Goal: Task Accomplishment & Management: Manage account settings

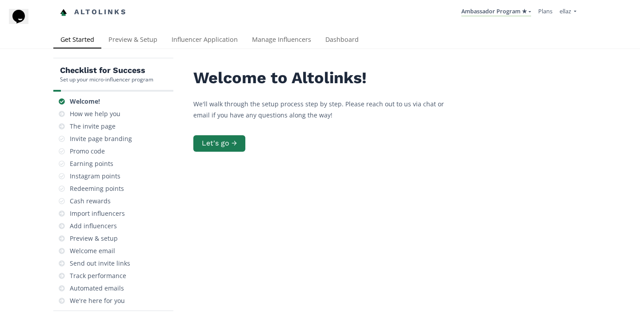
click at [474, 5] on li "Ambassador Program ★ [GEOGRAPHIC_DATA] MACRO INFLUENCERS (prog ventas) Ambassad…" at bounding box center [496, 12] width 77 height 17
click at [479, 12] on link "Ambassador Program ★" at bounding box center [496, 12] width 70 height 10
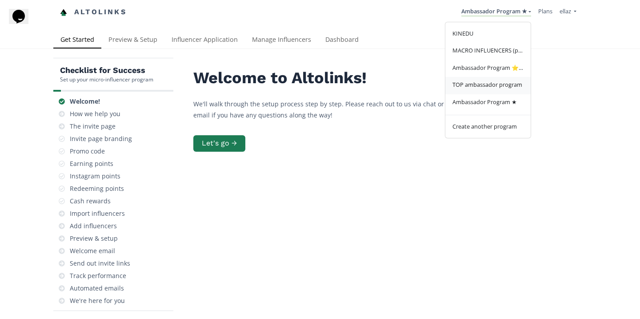
click at [487, 84] on span "TOP ambassador program" at bounding box center [487, 84] width 70 height 8
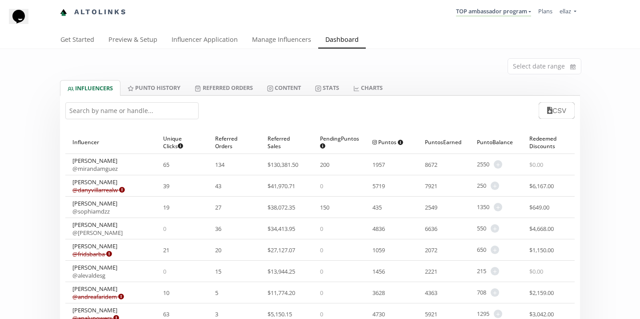
click at [486, 19] on li "TOP ambassador program [GEOGRAPHIC_DATA] MACRO INFLUENCERS (prog ventas) Ambass…" at bounding box center [493, 12] width 82 height 17
click at [487, 15] on link "TOP ambassador program" at bounding box center [493, 12] width 75 height 10
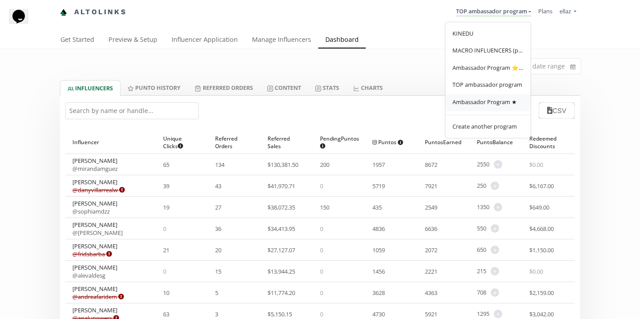
click at [495, 97] on link "Ambassador Program ★" at bounding box center [487, 102] width 85 height 17
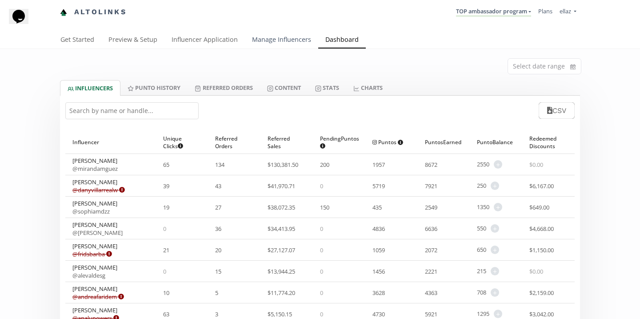
click at [279, 38] on link "Manage Influencers" at bounding box center [281, 41] width 73 height 18
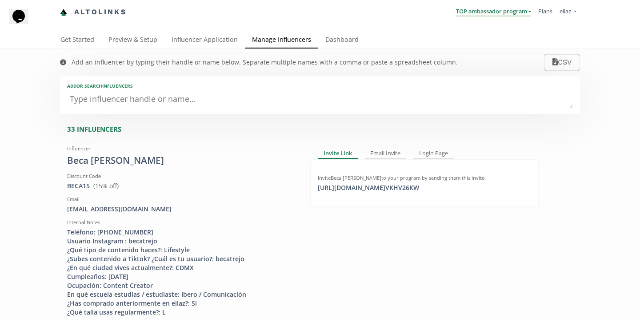
click at [458, 12] on link "TOP ambassador program" at bounding box center [493, 12] width 75 height 10
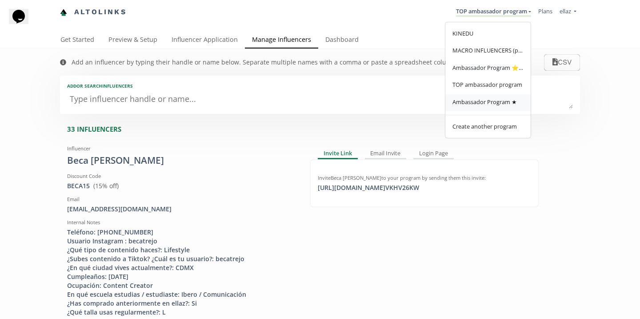
click at [492, 108] on link "Ambassador Program ★" at bounding box center [487, 102] width 85 height 17
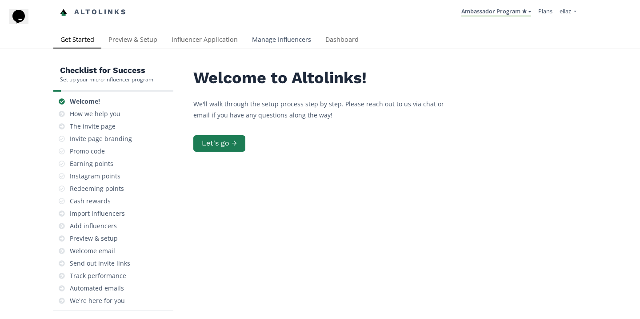
click at [291, 36] on link "Manage Influencers" at bounding box center [281, 41] width 73 height 18
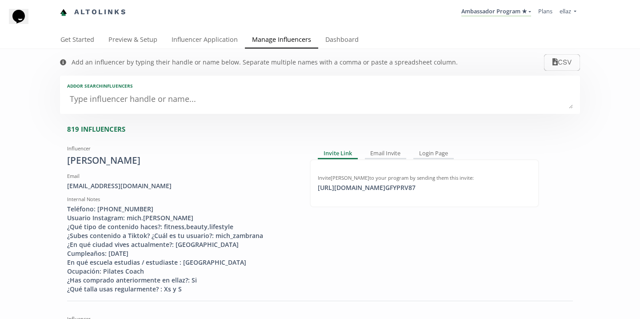
click at [219, 107] on textarea at bounding box center [320, 100] width 506 height 18
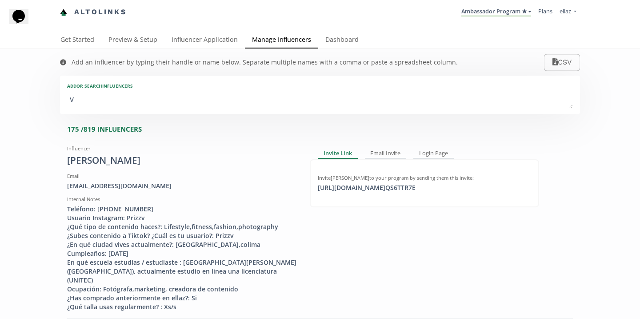
type textarea "va"
type input "va"
type input "VA"
type textarea "val"
type input "val"
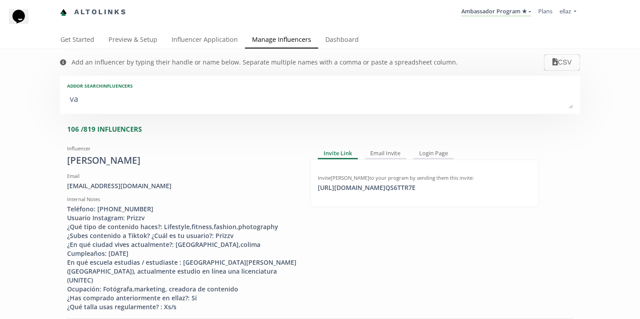
type input "VAL"
type textarea "vale"
type input "vale"
type input "VALE"
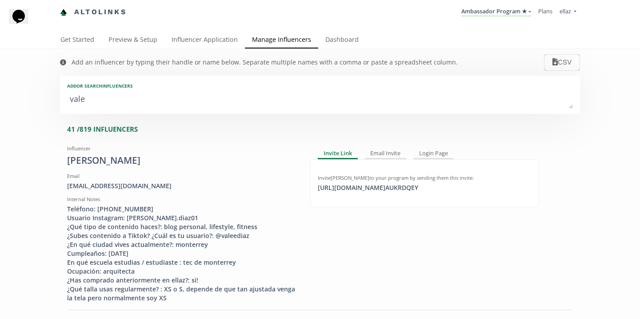
type textarea "valer"
type input "valer"
type input "VALER"
type textarea "valeri"
type input "valeri"
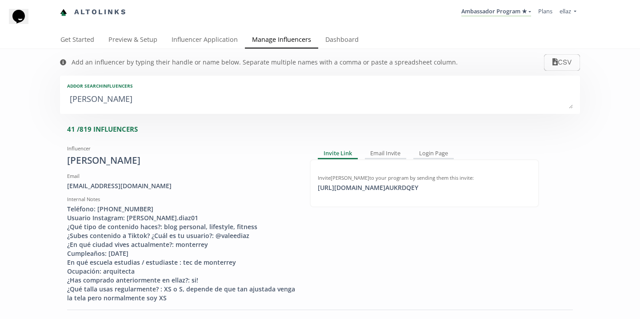
type input "VALERI"
type textarea "valeria"
type input "valeria"
type input "VALERIA"
type textarea "valeria n"
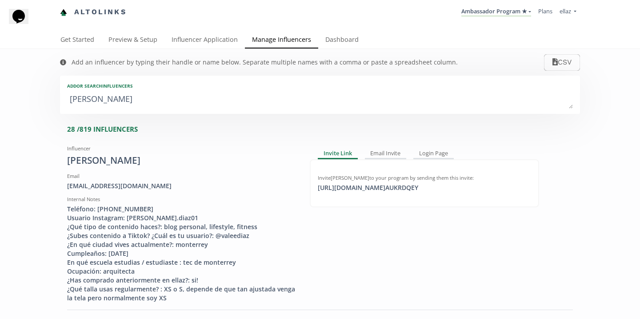
type input "valeria n"
type textarea "valeria na"
type input "valeria na"
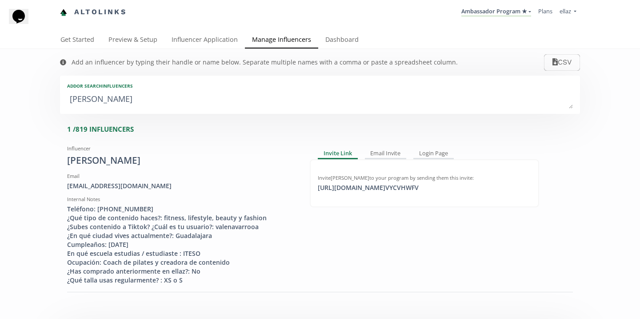
type textarea "valeria nac"
type input "valeria nac"
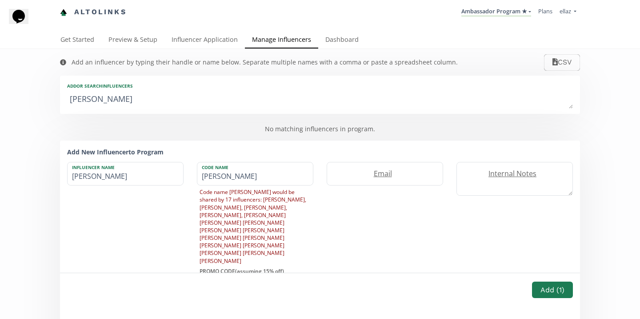
type textarea "valeria na"
type input "valeria na"
type textarea "valeria nav"
type input "valeria nav"
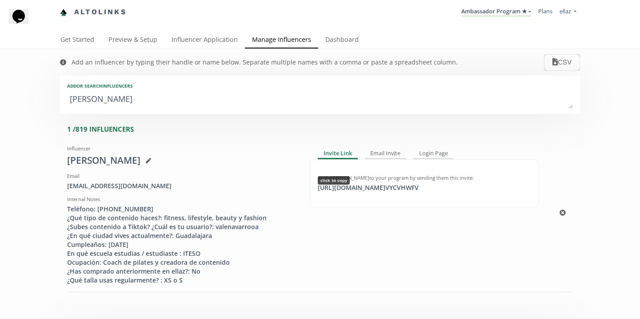
type textarea "valeria nav"
click at [374, 191] on div "https://app.altolinks.com/invite/ VYCVHWFV click to copy" at bounding box center [368, 187] width 112 height 9
copy div "https://app.altolink"
click at [332, 36] on link "Dashboard" at bounding box center [342, 41] width 48 height 18
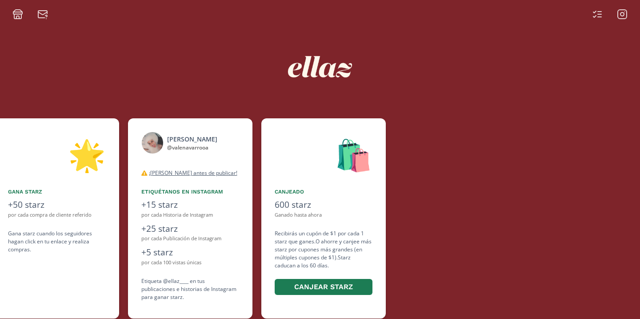
scroll to position [0, 533]
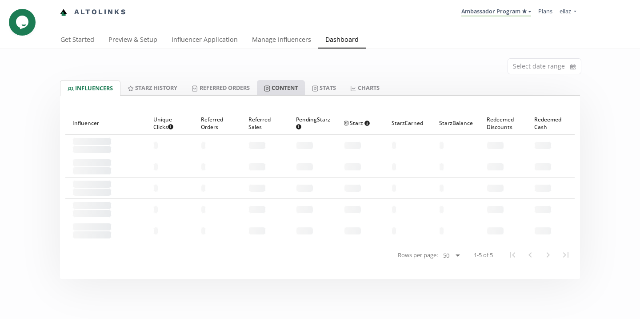
click at [292, 94] on link "Content" at bounding box center [281, 87] width 48 height 15
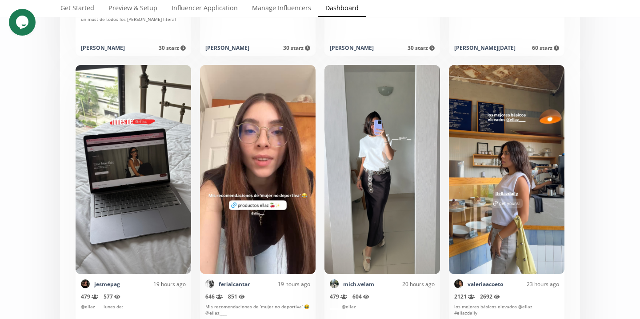
scroll to position [1071, 0]
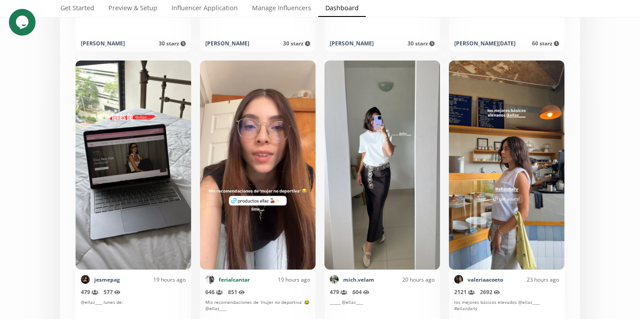
click at [242, 277] on link "ferialcantar" at bounding box center [234, 279] width 31 height 8
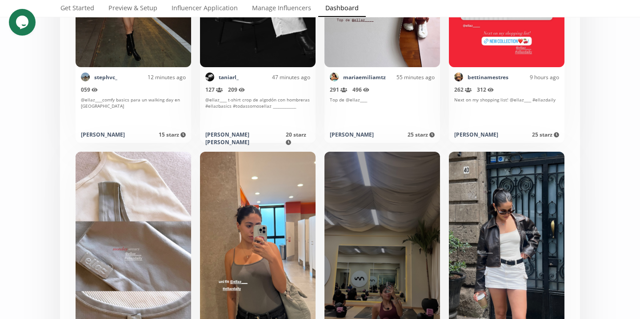
scroll to position [0, 0]
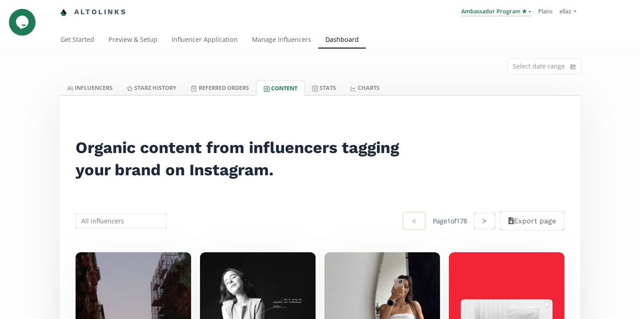
click at [486, 11] on link "Ambassador Program ★" at bounding box center [496, 12] width 70 height 10
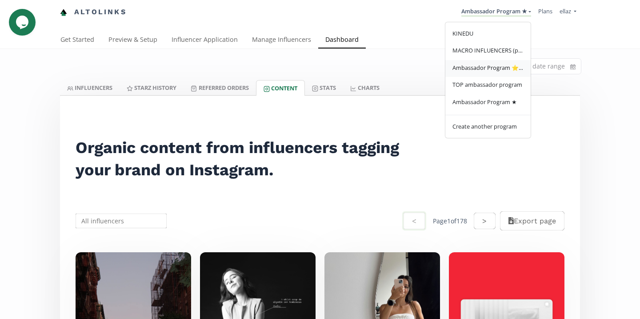
click at [498, 66] on span "Ambassador Program ⭐️⭐️" at bounding box center [487, 68] width 71 height 8
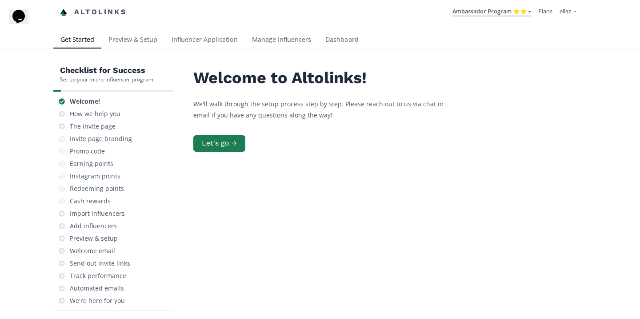
click at [338, 26] on div "Altolinks Ambassador Program ⭐️⭐️ [GEOGRAPHIC_DATA] MACRO INFLUENCERS (prog ven…" at bounding box center [320, 16] width 640 height 32
click at [338, 36] on link "Dashboard" at bounding box center [342, 41] width 48 height 18
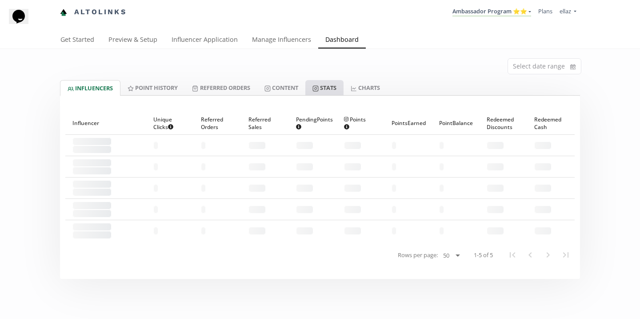
click at [331, 83] on link "Stats" at bounding box center [324, 87] width 38 height 15
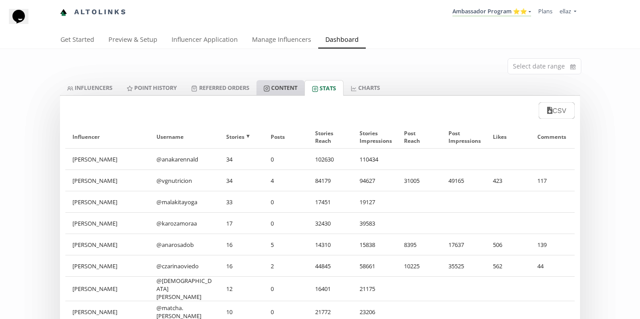
click at [287, 85] on link "Content" at bounding box center [280, 87] width 48 height 15
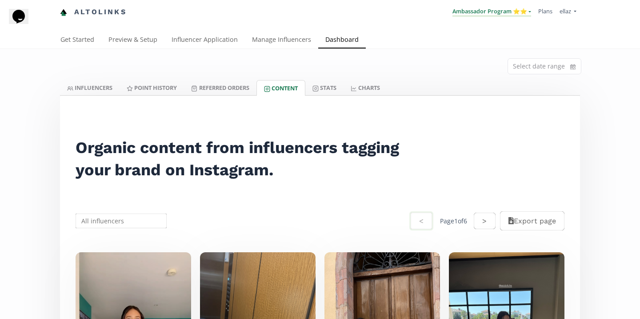
click at [480, 12] on link "Ambassador Program ⭐️⭐️" at bounding box center [491, 12] width 79 height 10
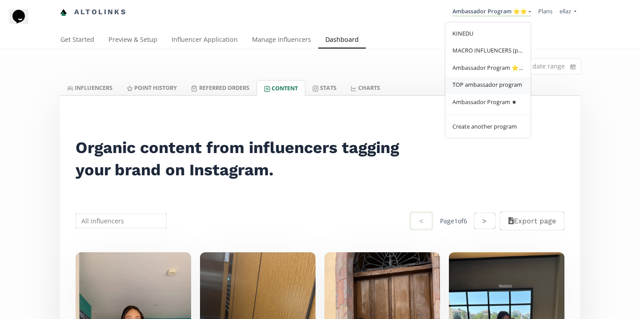
click at [482, 91] on link "TOP ambassador program" at bounding box center [487, 85] width 85 height 17
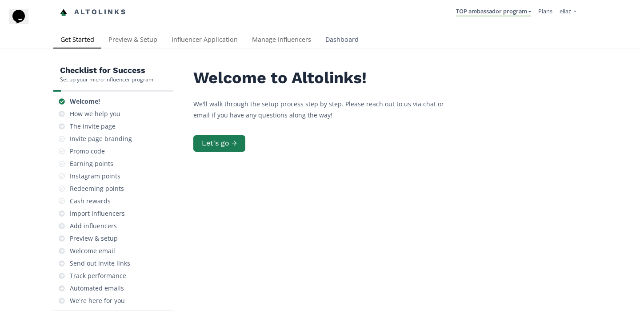
click at [331, 38] on link "Dashboard" at bounding box center [342, 41] width 48 height 18
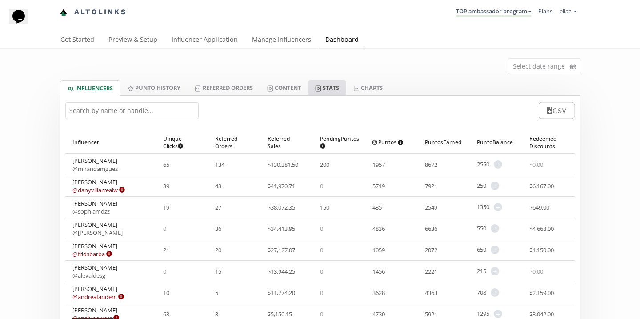
click at [327, 87] on link "Stats" at bounding box center [327, 87] width 38 height 15
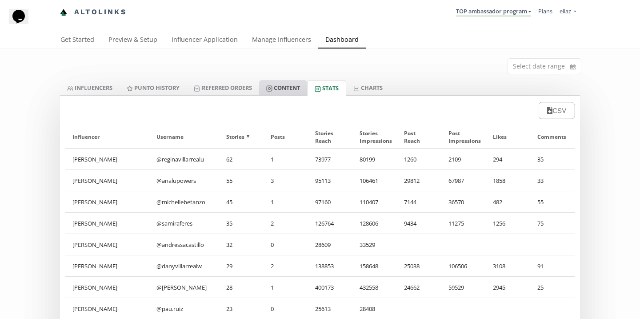
click at [291, 92] on link "Content" at bounding box center [283, 87] width 48 height 15
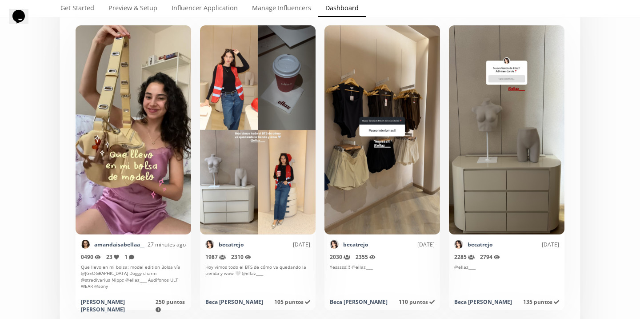
scroll to position [231, 0]
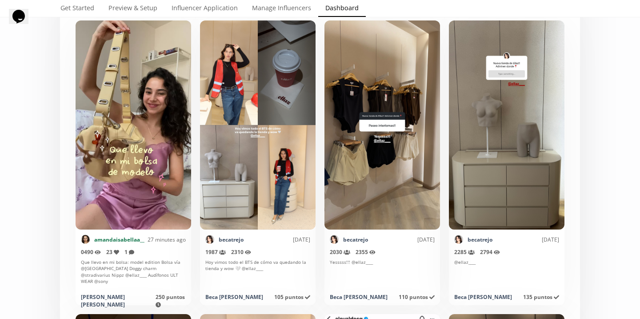
click at [125, 238] on link "amandaisabellaa__" at bounding box center [119, 239] width 50 height 8
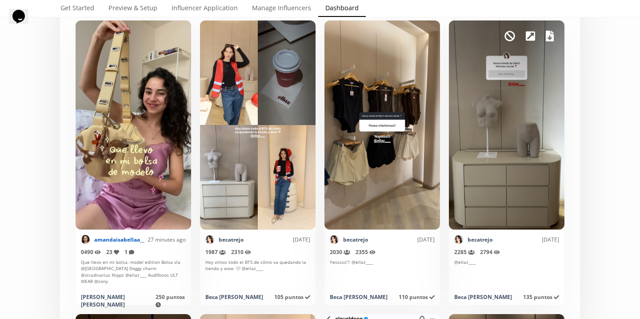
scroll to position [0, 0]
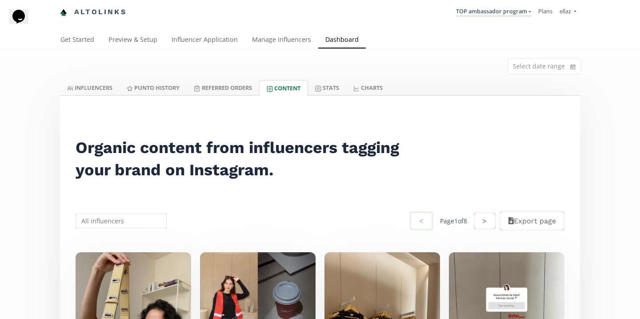
click at [503, 19] on li "TOP ambassador program [GEOGRAPHIC_DATA] MACRO INFLUENCERS (prog ventas) Ambass…" at bounding box center [493, 12] width 82 height 17
click at [502, 13] on link "TOP ambassador program" at bounding box center [493, 12] width 75 height 10
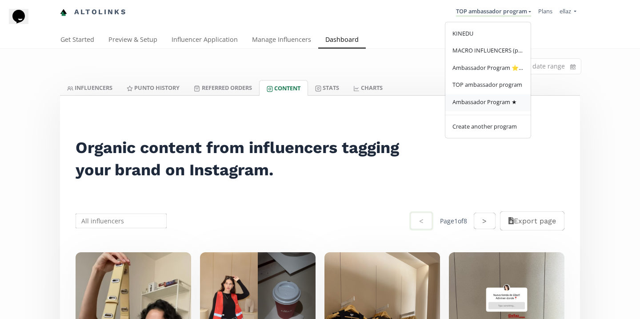
click at [490, 100] on span "Ambassador Program ★" at bounding box center [484, 102] width 64 height 8
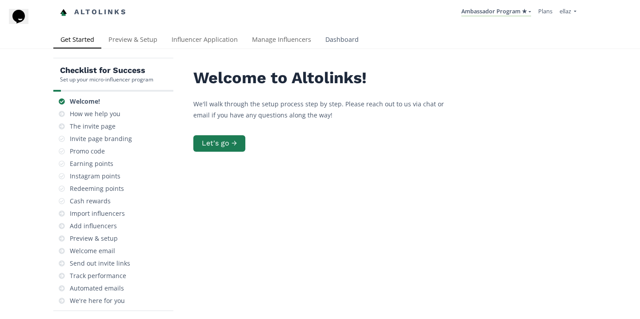
click at [336, 45] on link "Dashboard" at bounding box center [342, 41] width 48 height 18
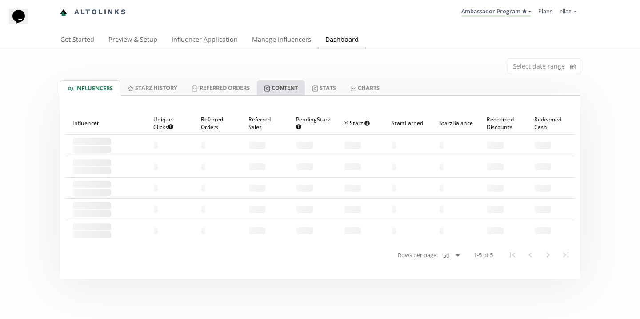
click at [291, 85] on link "Content" at bounding box center [281, 87] width 48 height 15
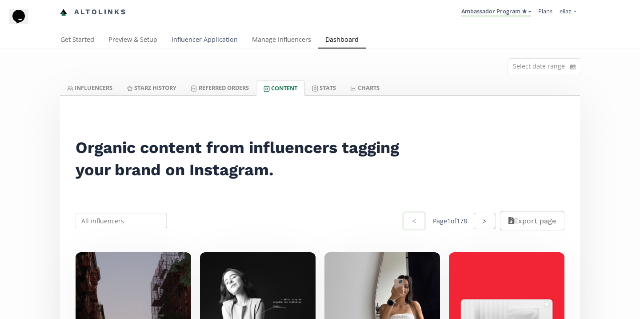
click at [184, 47] on link "Influencer Application" at bounding box center [204, 41] width 80 height 18
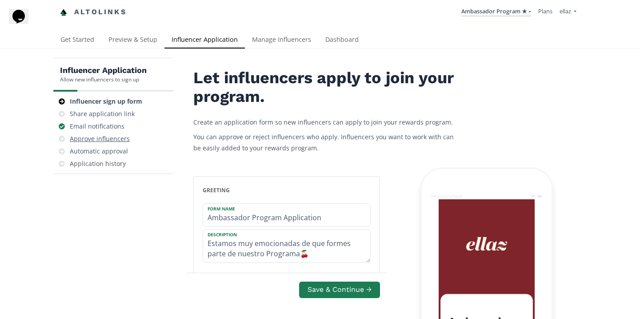
click at [114, 141] on div "Approve influencers" at bounding box center [100, 138] width 60 height 9
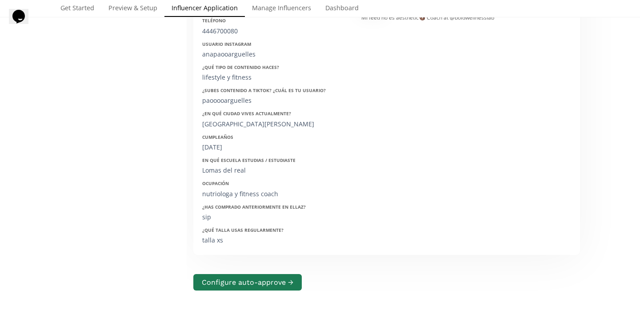
scroll to position [168, 0]
